Goal: Task Accomplishment & Management: Use online tool/utility

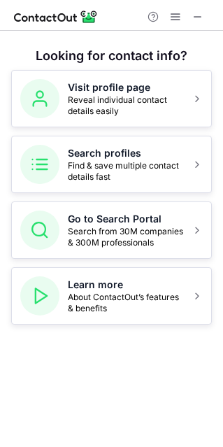
click at [201, 6] on div at bounding box center [111, 15] width 223 height 31
click at [199, 17] on span at bounding box center [197, 16] width 11 height 11
